Goal: Task Accomplishment & Management: Use online tool/utility

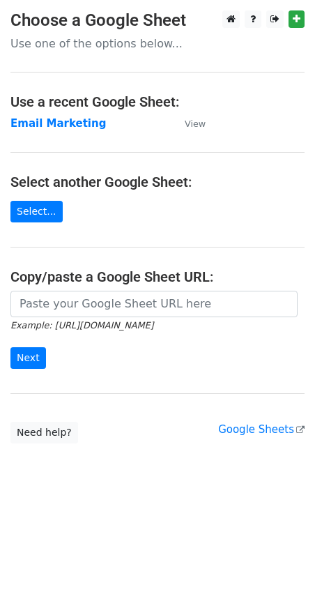
type input "[URL][DOMAIN_NAME]"
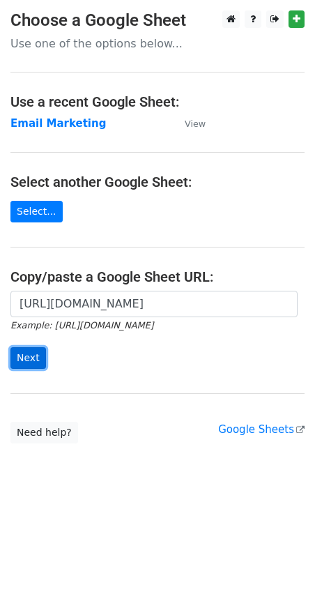
click at [29, 355] on input "Next" at bounding box center [28, 358] width 36 height 22
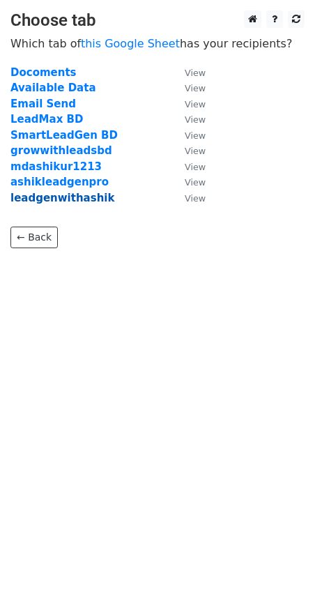
click at [75, 194] on strong "leadgenwithashik" at bounding box center [62, 198] width 104 height 13
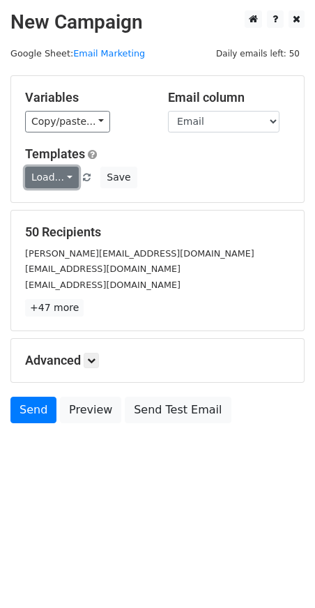
click at [61, 169] on link "Load..." at bounding box center [52, 178] width 54 height 22
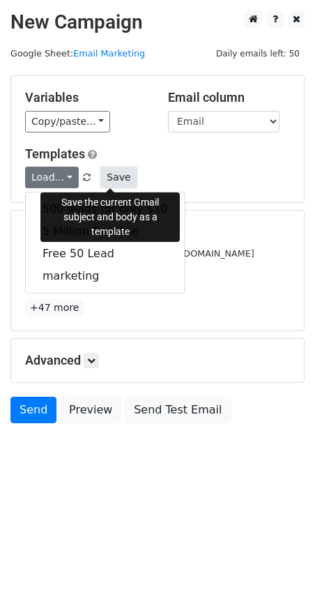
click at [109, 175] on button "Save" at bounding box center [118, 178] width 36 height 22
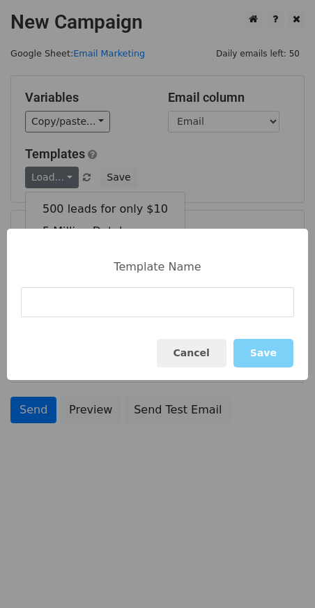
click at [96, 298] on input at bounding box center [157, 302] width 273 height 30
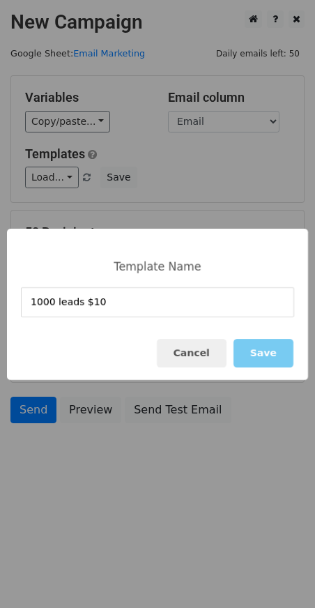
type input "1000 leads $10"
click at [265, 355] on button "Save" at bounding box center [263, 353] width 60 height 29
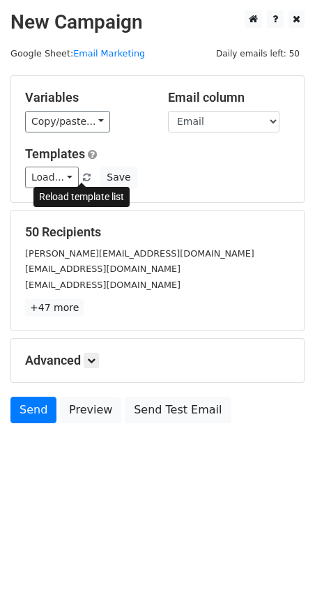
click at [83, 177] on span at bounding box center [87, 177] width 8 height 9
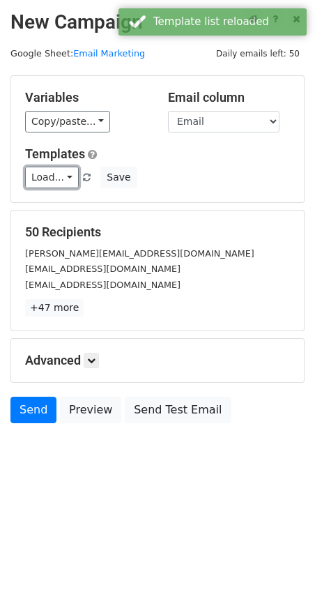
click at [65, 176] on link "Load..." at bounding box center [52, 178] width 54 height 22
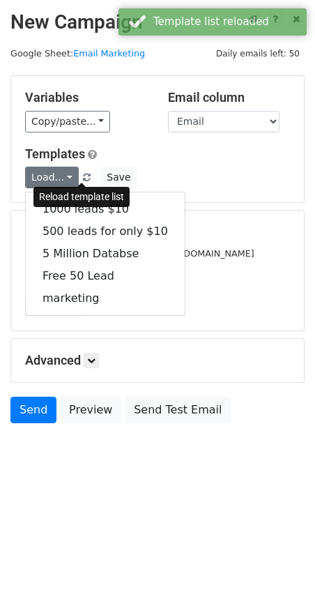
click at [84, 176] on span at bounding box center [87, 177] width 8 height 9
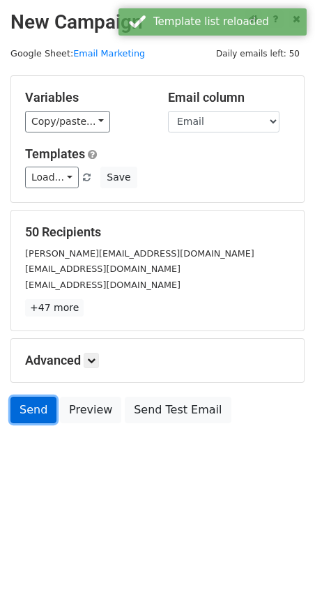
click at [37, 410] on link "Send" at bounding box center [33, 409] width 46 height 26
